Goal: Navigation & Orientation: Find specific page/section

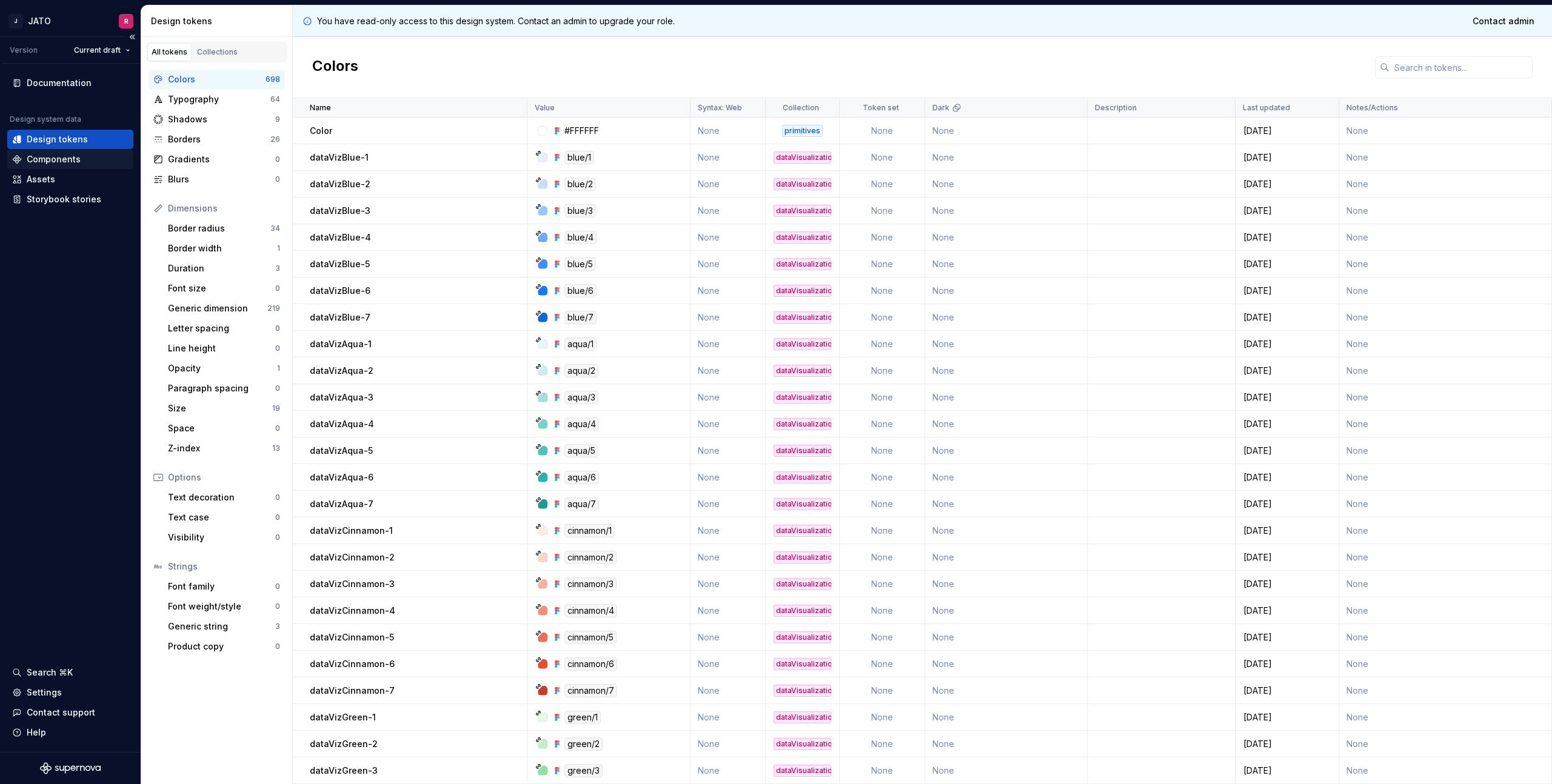
click at [61, 156] on div "Components" at bounding box center [54, 159] width 54 height 12
